Goal: Task Accomplishment & Management: Use online tool/utility

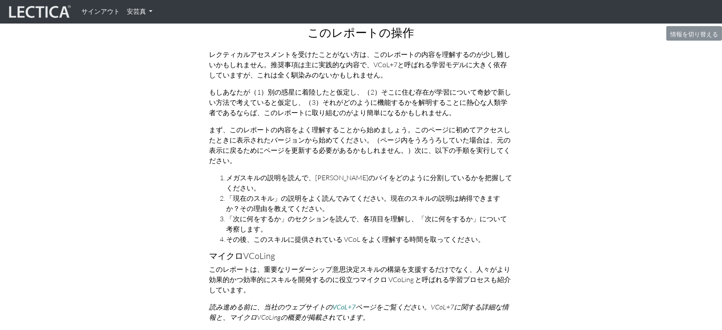
scroll to position [108, 0]
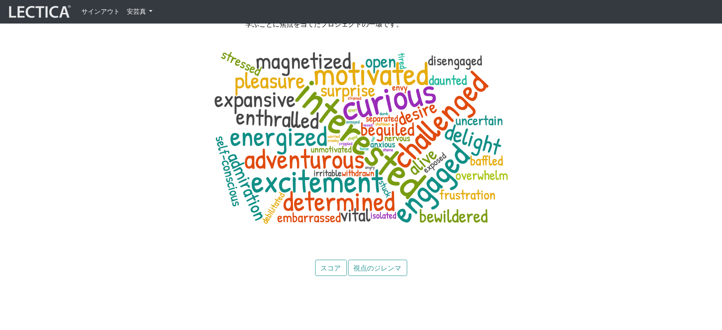
scroll to position [4154, 0]
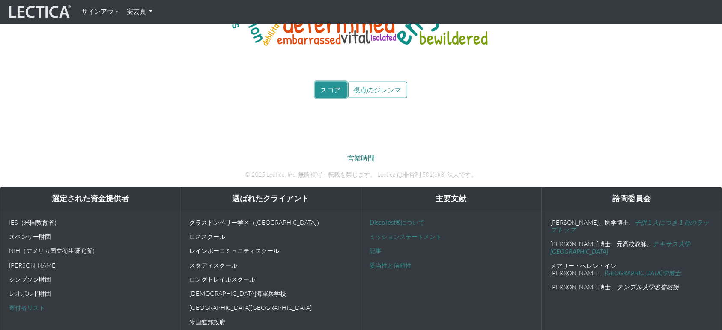
click at [337, 86] on font "スコア" at bounding box center [331, 90] width 21 height 8
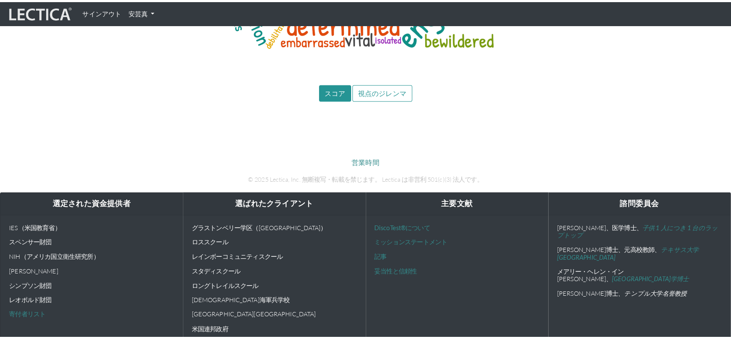
scroll to position [4146, 0]
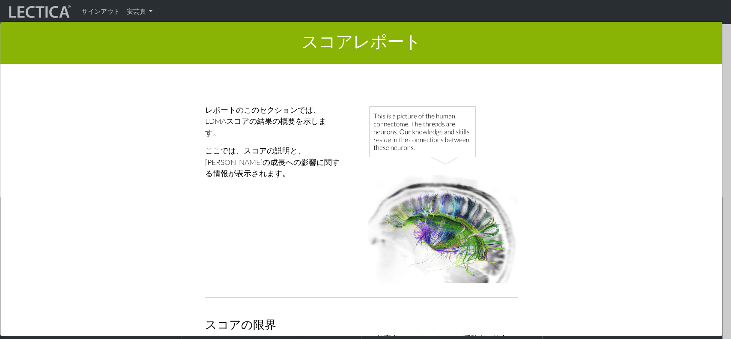
scroll to position [2, 0]
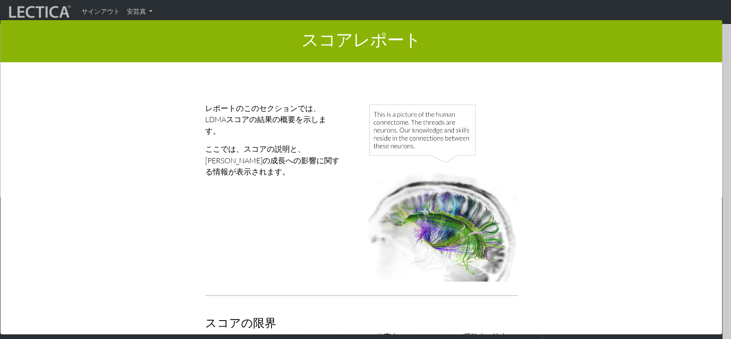
click at [341, 218] on div "レポートのこのセクションでは、LDMAスコアの結果の概要を示します。 ここでは、スコアの説明と、スコアの成長への影響に関する情報が表示されます。" at bounding box center [280, 195] width 163 height 186
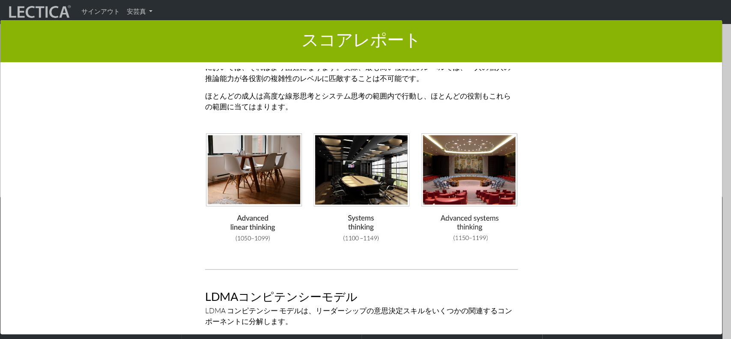
scroll to position [2295, 0]
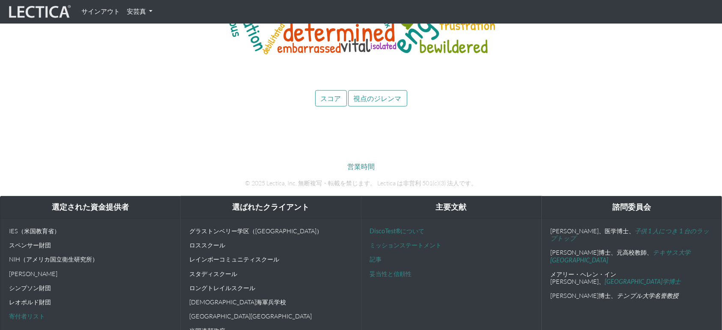
click at [298, 148] on div "営業時間 © 2025 Lectica, Inc. 無断複写・転載を禁じます。 Lectica は非営利 501(c)(3) 法人です。" at bounding box center [361, 168] width 488 height 54
click at [337, 94] on font "スコア" at bounding box center [331, 98] width 21 height 8
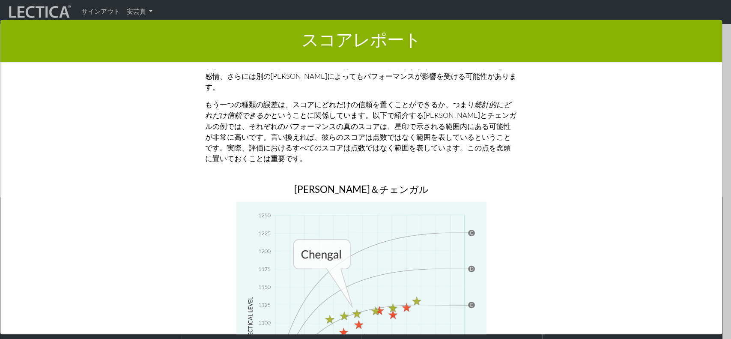
scroll to position [3840, 0]
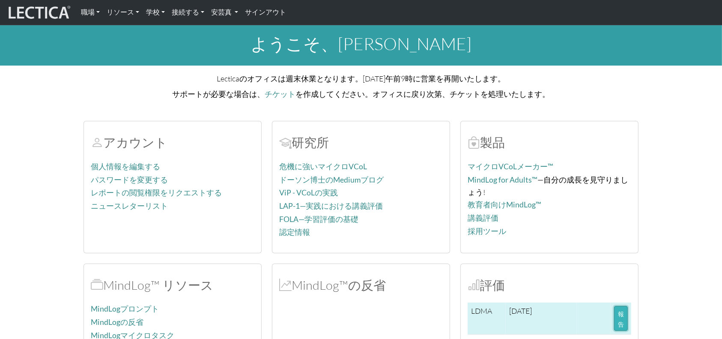
click at [624, 314] on font "報告" at bounding box center [621, 319] width 6 height 18
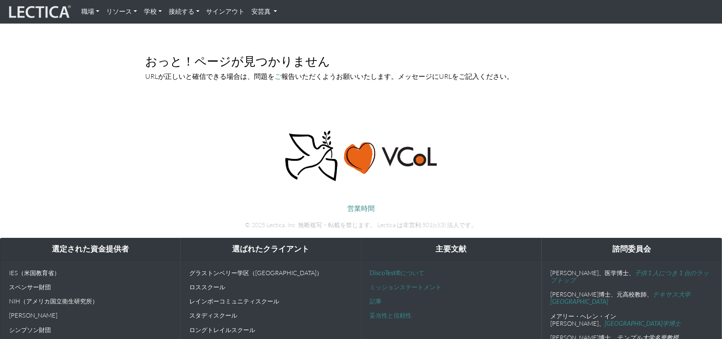
click at [260, 9] on font "安芸真" at bounding box center [261, 11] width 19 height 8
click at [267, 28] on font "マイプロフィール" at bounding box center [284, 30] width 48 height 7
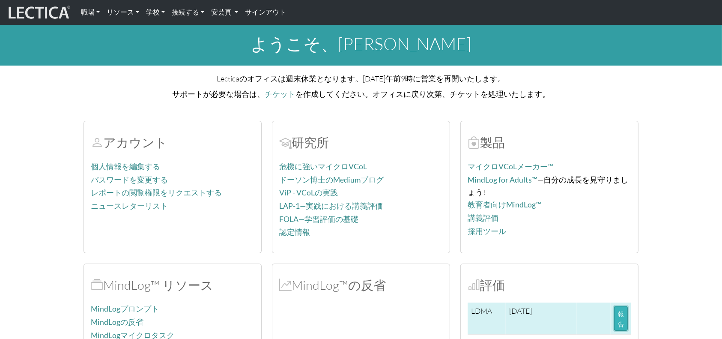
click at [623, 314] on font "報告" at bounding box center [621, 319] width 6 height 18
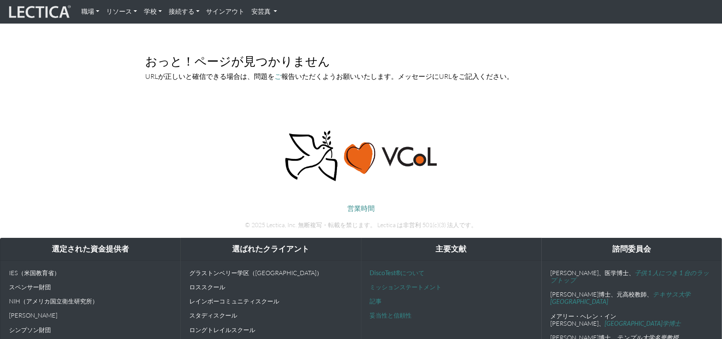
click at [234, 8] on font "サインアウト" at bounding box center [226, 11] width 39 height 8
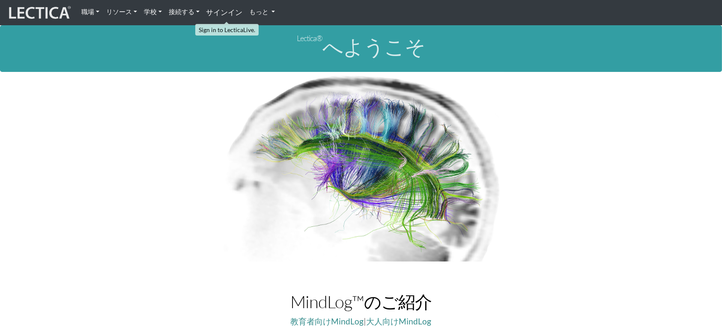
click at [220, 12] on font "サインイン" at bounding box center [225, 12] width 36 height 9
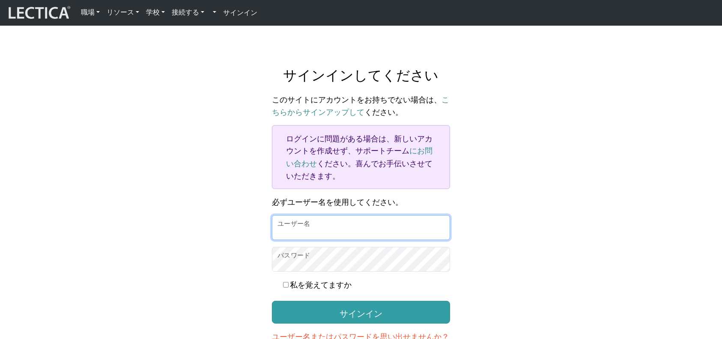
type input "MakotoAki"
click at [314, 220] on input "MakotoAki" at bounding box center [361, 227] width 178 height 25
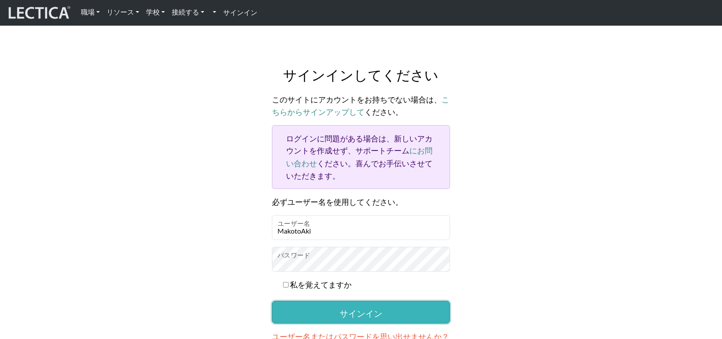
click at [325, 301] on button "サインイン" at bounding box center [361, 312] width 178 height 22
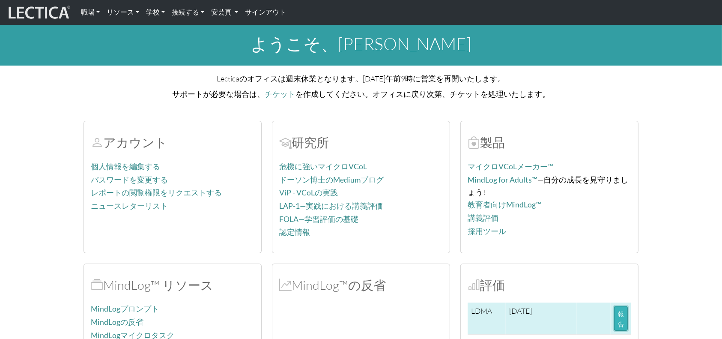
click at [618, 316] on font "報告" at bounding box center [621, 319] width 6 height 18
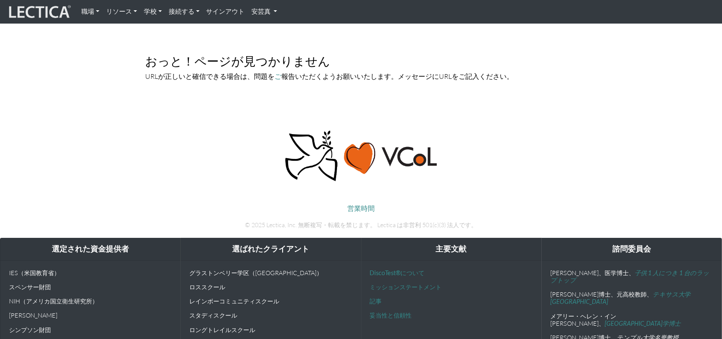
click at [264, 13] on font "安芸真" at bounding box center [261, 11] width 19 height 8
drag, startPoint x: 305, startPoint y: 68, endPoint x: 281, endPoint y: 39, distance: 37.1
click at [281, 39] on div "おっと！ページが見つかりません URLが正しいと確信できる場合は、問題を ご 報告いただくようお願いいたします。メッセージにURLをご記入ください。" at bounding box center [361, 71] width 473 height 75
click at [229, 17] on link "サインアウト" at bounding box center [225, 11] width 45 height 17
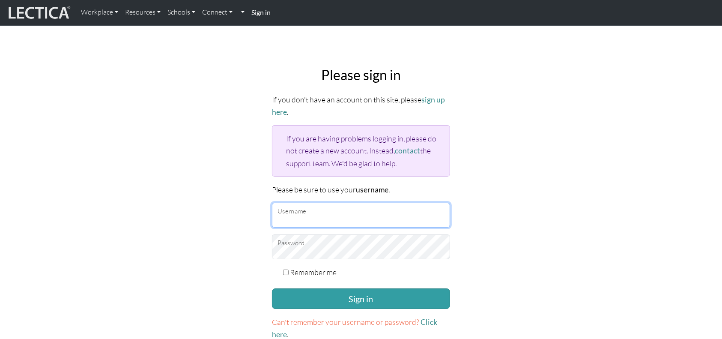
type input "MakotoAki"
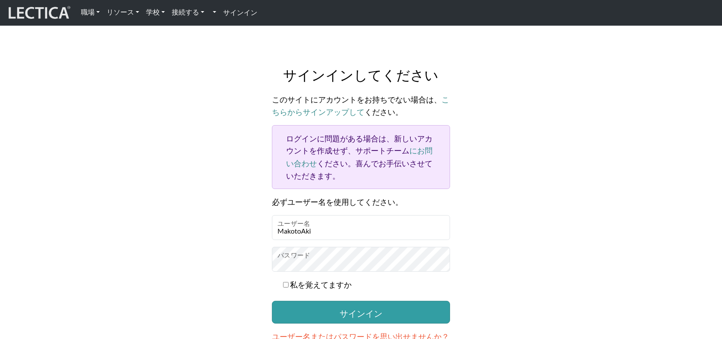
click at [288, 282] on input "私を覚えてますか" at bounding box center [286, 285] width 6 height 6
checkbox input "true"
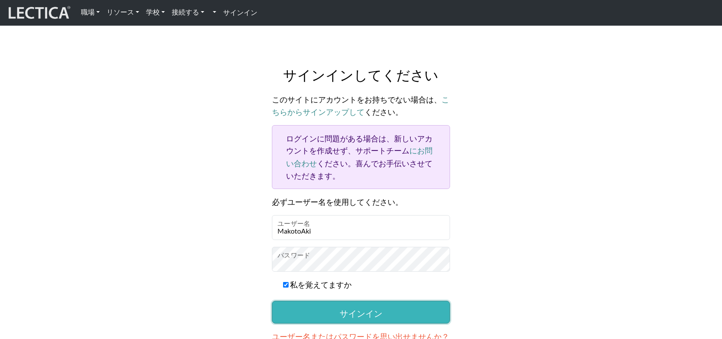
click at [298, 301] on button "サインイン" at bounding box center [361, 312] width 178 height 22
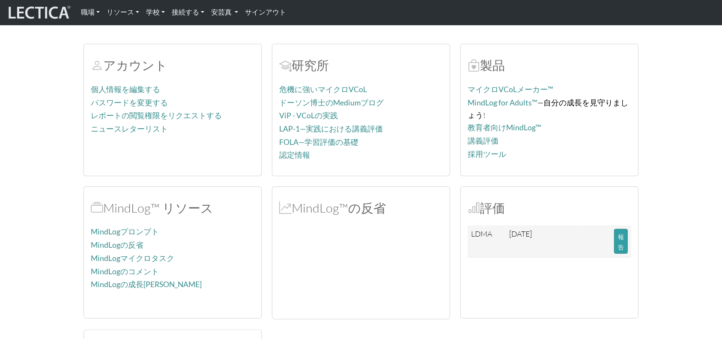
scroll to position [91, 0]
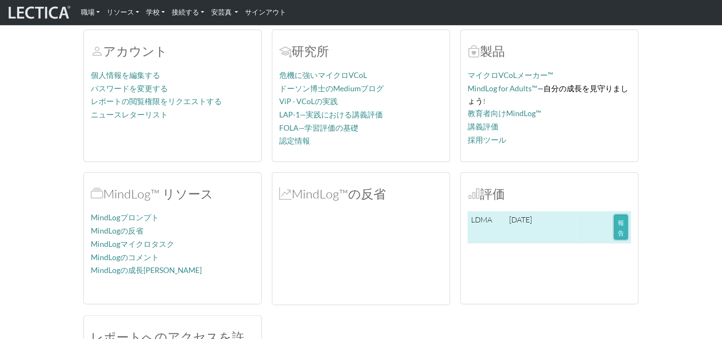
click at [621, 222] on font "報告" at bounding box center [621, 228] width 6 height 18
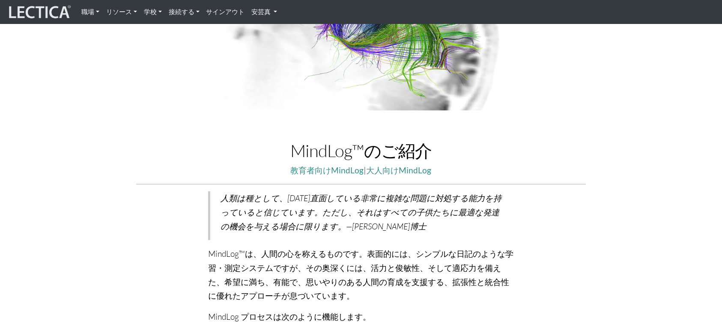
scroll to position [247, 0]
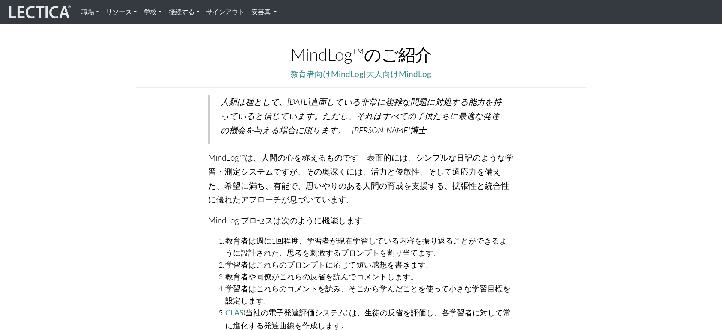
click at [270, 14] on font "安芸真" at bounding box center [261, 12] width 19 height 8
click at [276, 30] on font "マイプロフィール" at bounding box center [284, 31] width 48 height 7
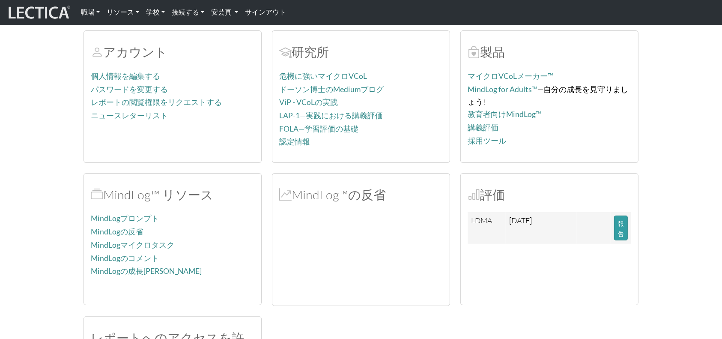
scroll to position [90, 0]
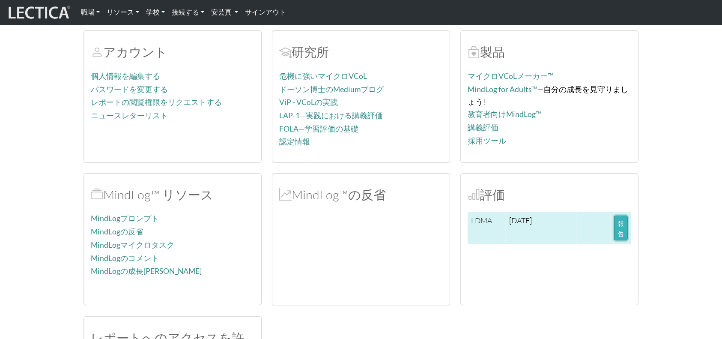
click at [620, 227] on button "報告" at bounding box center [621, 228] width 14 height 25
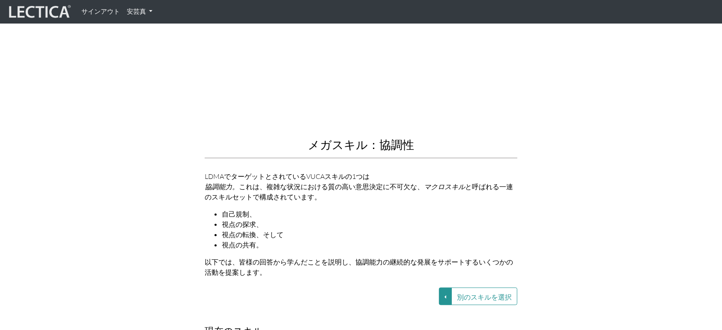
scroll to position [916, 0]
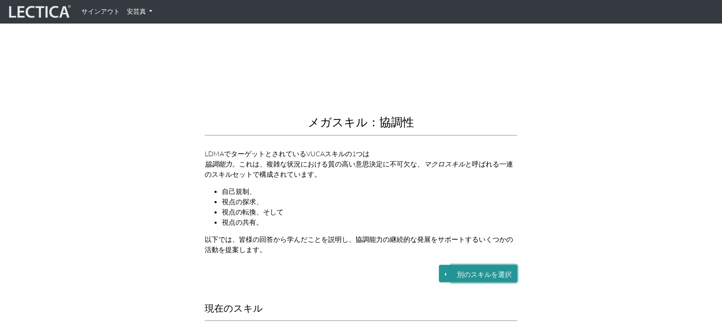
click at [454, 265] on button "別のスキルを選択" at bounding box center [485, 274] width 66 height 18
click at [449, 265] on button "別のスキルを選択" at bounding box center [445, 274] width 13 height 18
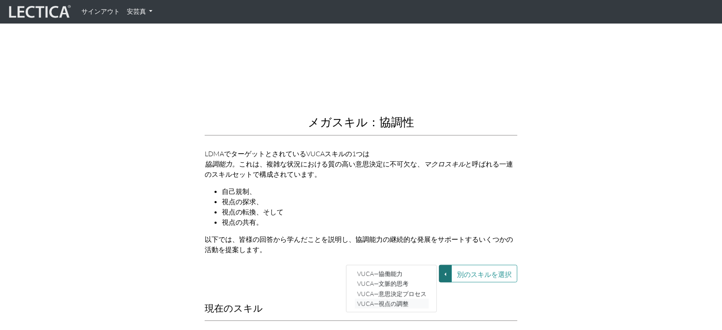
click at [408, 300] on font "VUCA—視点の調整" at bounding box center [382, 303] width 51 height 7
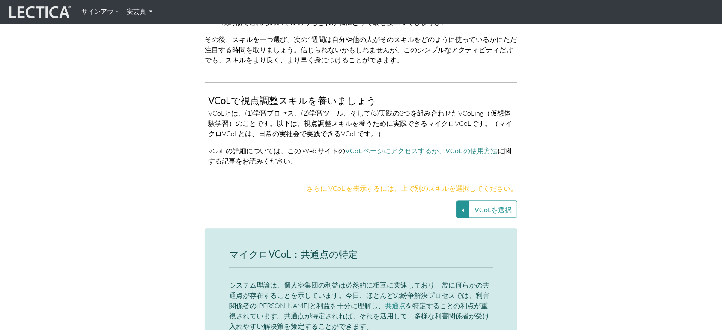
scroll to position [1739, 0]
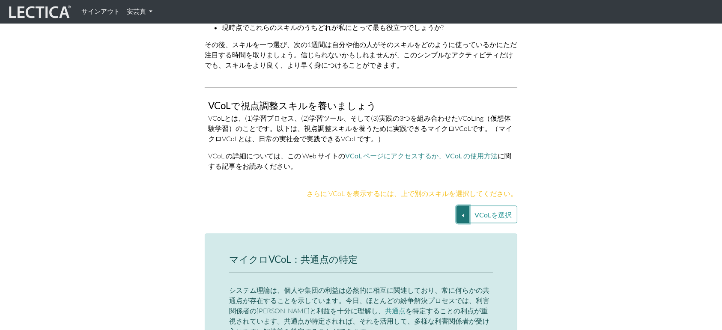
click at [468, 206] on button "VCoLを選択" at bounding box center [463, 215] width 13 height 18
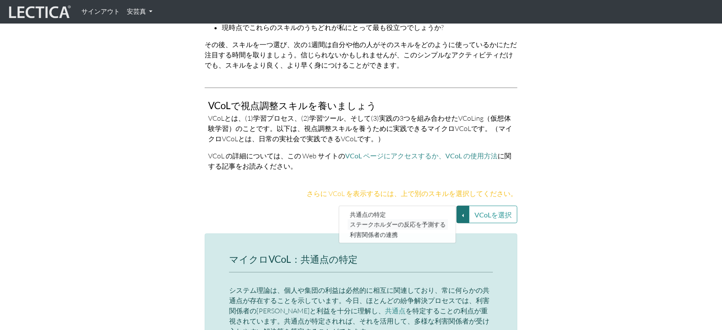
click at [444, 221] on font "ステークホルダーの反応を予測する" at bounding box center [398, 224] width 96 height 7
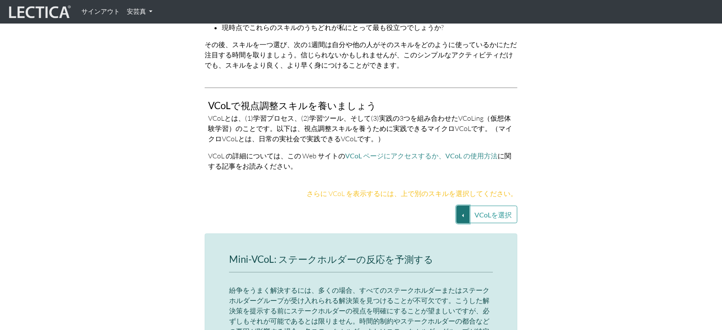
click at [462, 206] on button "VCoLを選択" at bounding box center [463, 215] width 13 height 18
